Goal: Obtain resource: Obtain resource

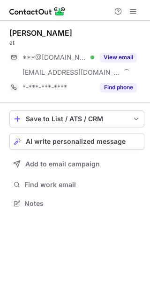
scroll to position [196, 150]
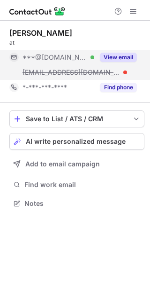
click at [129, 52] on div "View email" at bounding box center [115, 57] width 43 height 15
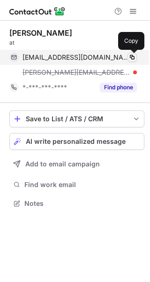
click at [132, 56] on span at bounding box center [133, 58] width 8 height 8
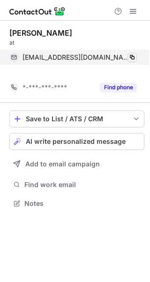
scroll to position [181, 150]
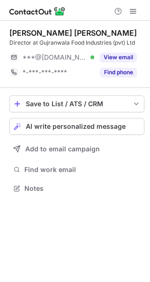
scroll to position [4, 5]
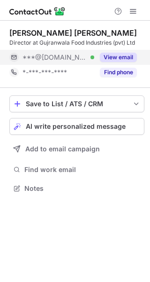
click at [124, 56] on button "View email" at bounding box center [118, 57] width 37 height 9
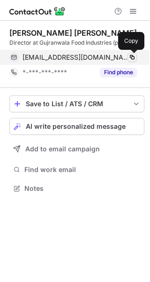
click at [131, 56] on span at bounding box center [133, 58] width 8 height 8
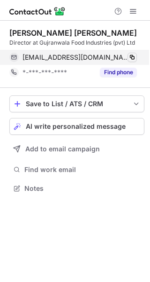
click at [135, 58] on span at bounding box center [133, 58] width 8 height 8
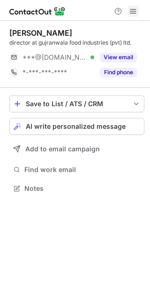
scroll to position [4, 5]
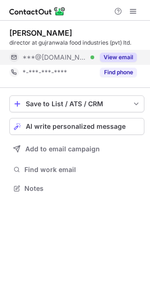
click at [126, 59] on button "View email" at bounding box center [118, 57] width 37 height 9
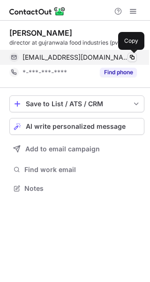
click at [131, 54] on span at bounding box center [133, 58] width 8 height 8
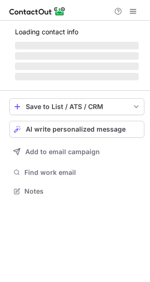
scroll to position [4, 5]
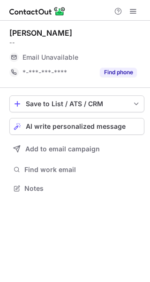
scroll to position [4, 5]
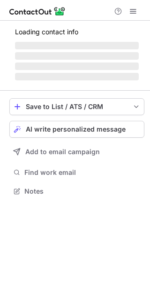
scroll to position [4, 5]
